Goal: Information Seeking & Learning: Learn about a topic

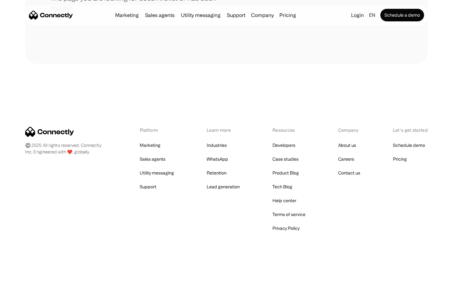
scroll to position [115, 0]
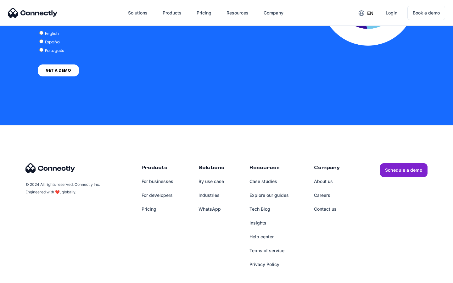
scroll to position [1286, 0]
